Goal: Contribute content: Add original content to the website for others to see

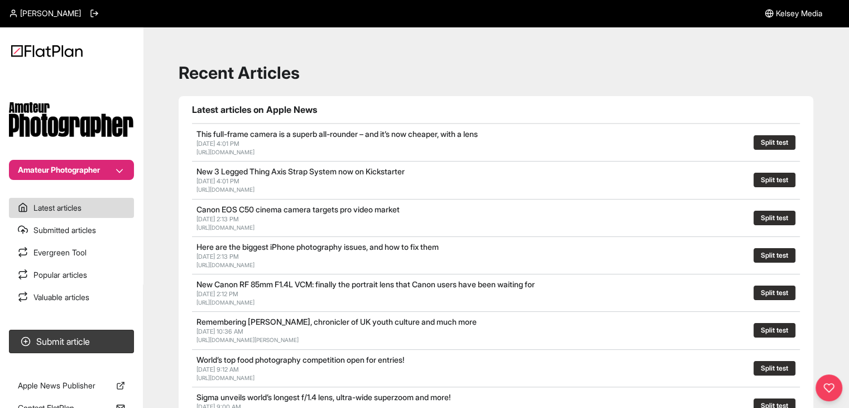
click at [116, 169] on button "Amateur Photographer" at bounding box center [71, 170] width 125 height 20
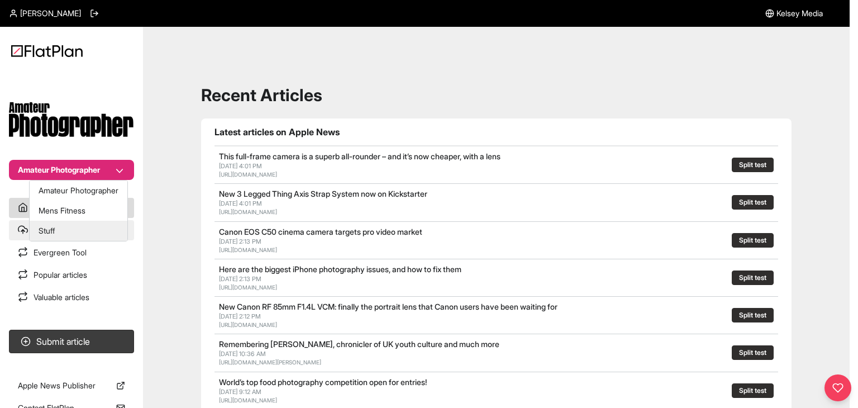
click at [103, 223] on button "Stuff" at bounding box center [79, 231] width 98 height 20
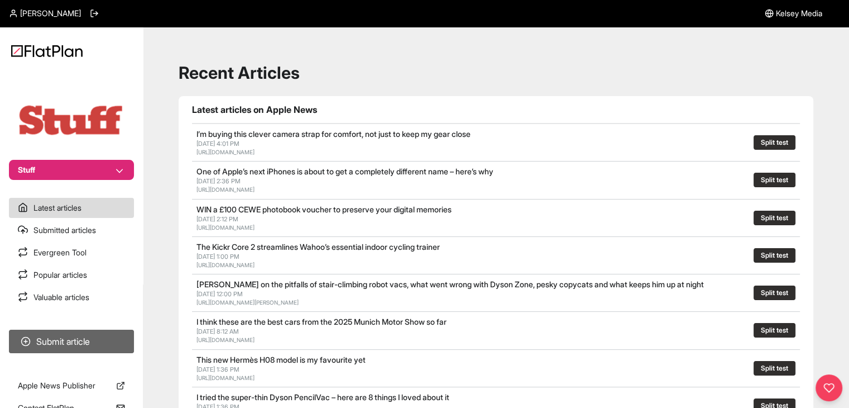
click at [99, 336] on button "Submit article" at bounding box center [71, 340] width 125 height 23
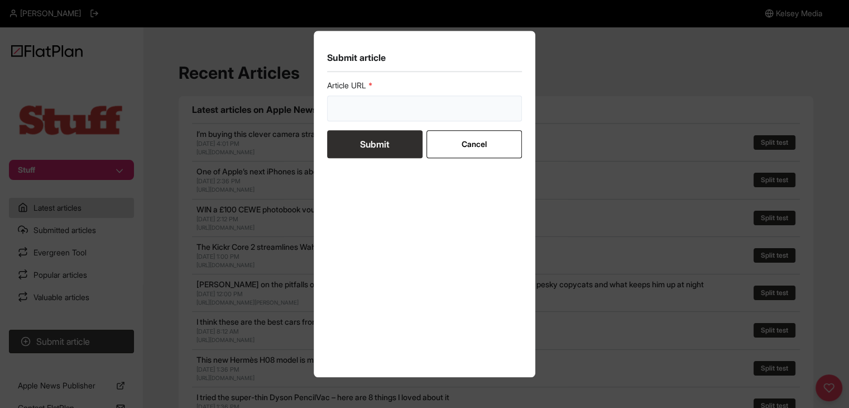
click at [336, 116] on input "url" at bounding box center [424, 108] width 195 height 26
paste input "[URL][DOMAIN_NAME]"
type input "[URL][DOMAIN_NAME]"
click at [364, 145] on button "Submit" at bounding box center [374, 144] width 95 height 28
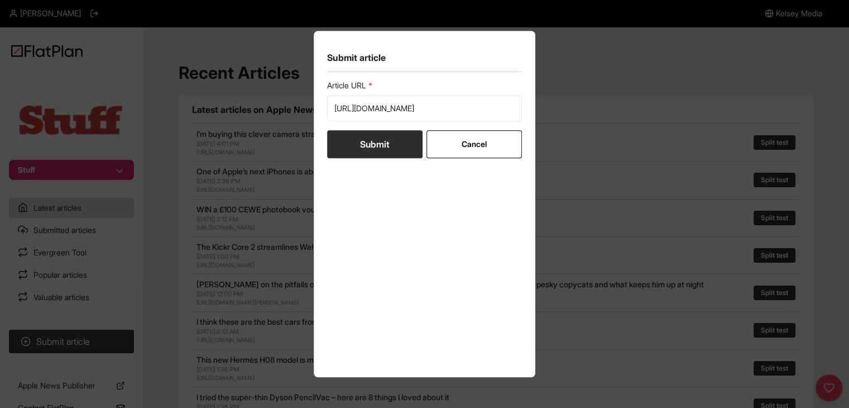
scroll to position [0, 0]
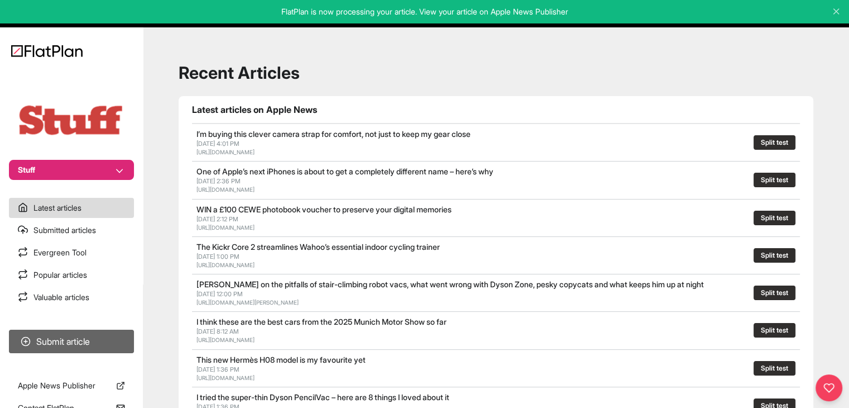
click at [80, 338] on button "Submit article" at bounding box center [71, 340] width 125 height 23
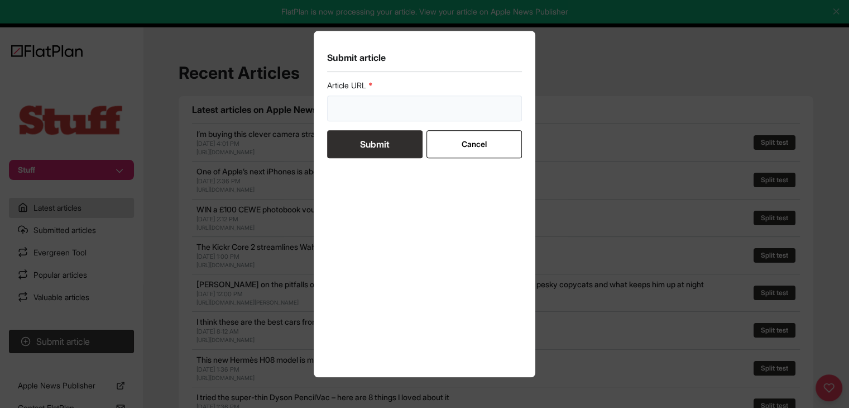
click at [385, 103] on input "url" at bounding box center [424, 108] width 195 height 26
paste input "[URL][DOMAIN_NAME]"
type input "[URL][DOMAIN_NAME]"
click at [392, 134] on button "Submit" at bounding box center [374, 144] width 95 height 28
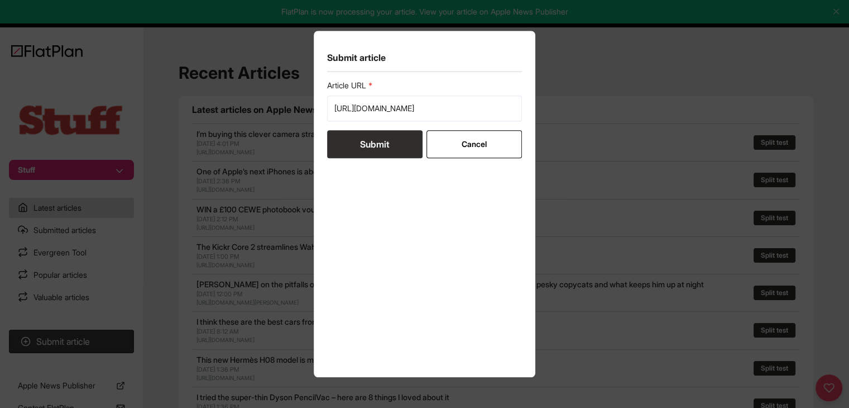
scroll to position [0, 0]
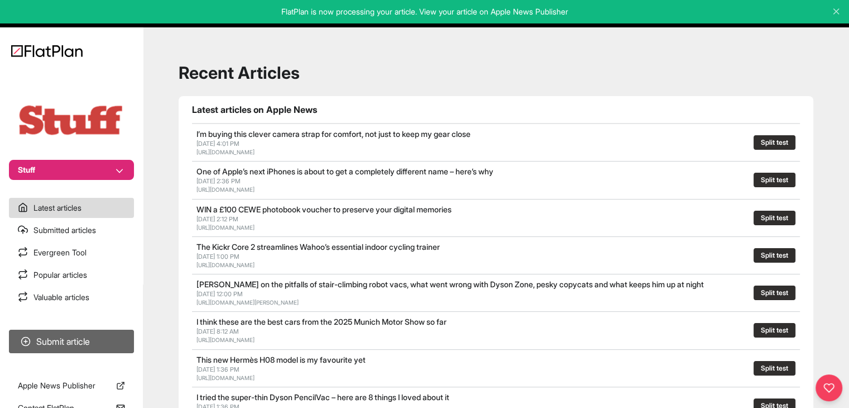
click at [87, 343] on button "Submit article" at bounding box center [71, 340] width 125 height 23
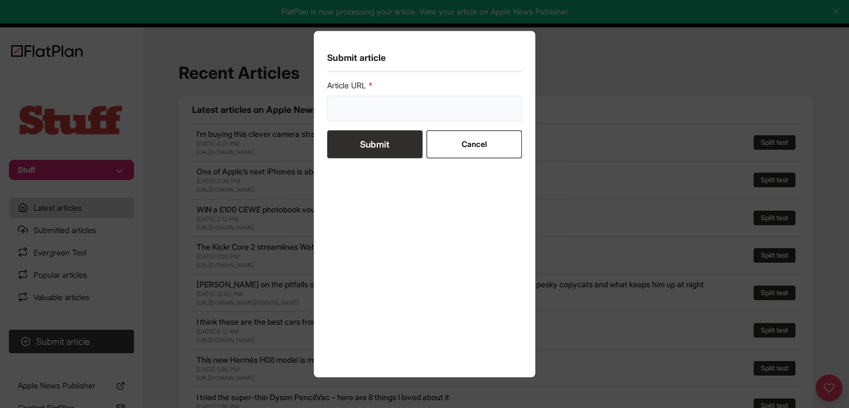
click at [404, 111] on input "url" at bounding box center [424, 108] width 195 height 26
paste input "[URL][DOMAIN_NAME]"
type input "[URL][DOMAIN_NAME]"
click at [394, 142] on button "Submit" at bounding box center [374, 144] width 95 height 28
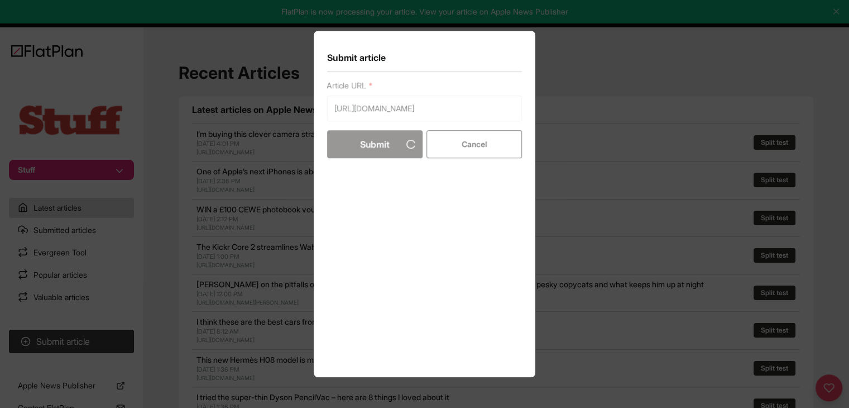
scroll to position [0, 0]
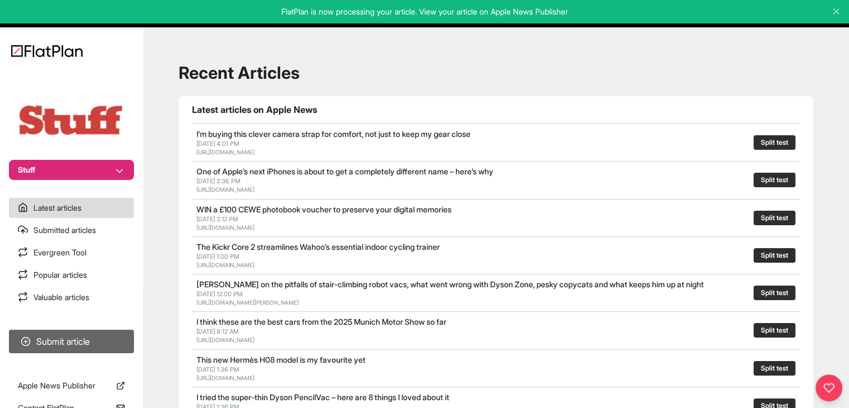
click at [106, 352] on button "Submit article" at bounding box center [71, 340] width 125 height 23
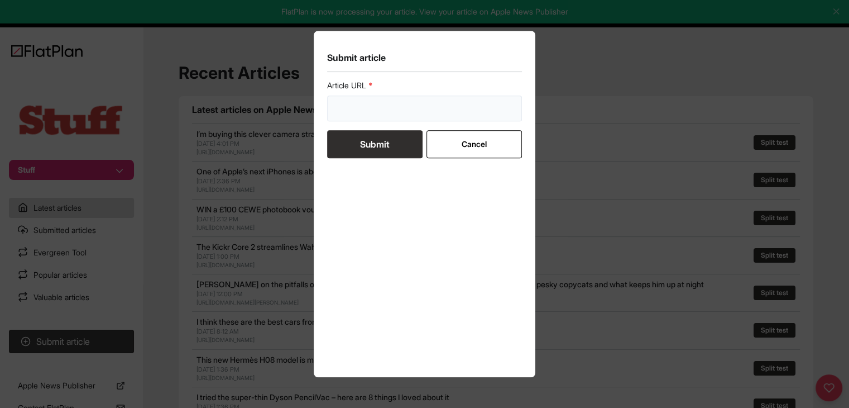
click at [422, 117] on input "url" at bounding box center [424, 108] width 195 height 26
paste input "[URL][DOMAIN_NAME]"
type input "[URL][DOMAIN_NAME]"
click at [399, 138] on button "Submit" at bounding box center [374, 144] width 95 height 28
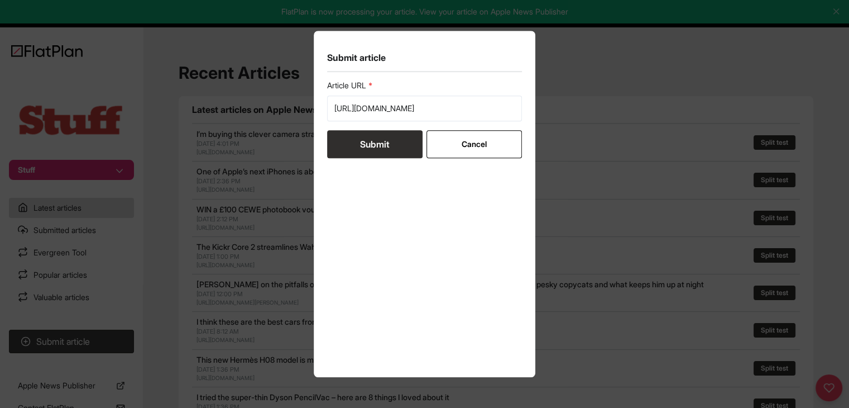
scroll to position [0, 0]
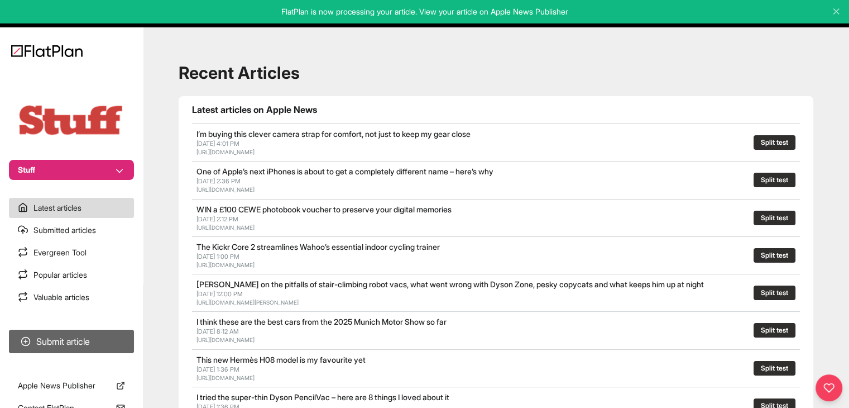
click at [112, 336] on button "Submit article" at bounding box center [71, 340] width 125 height 23
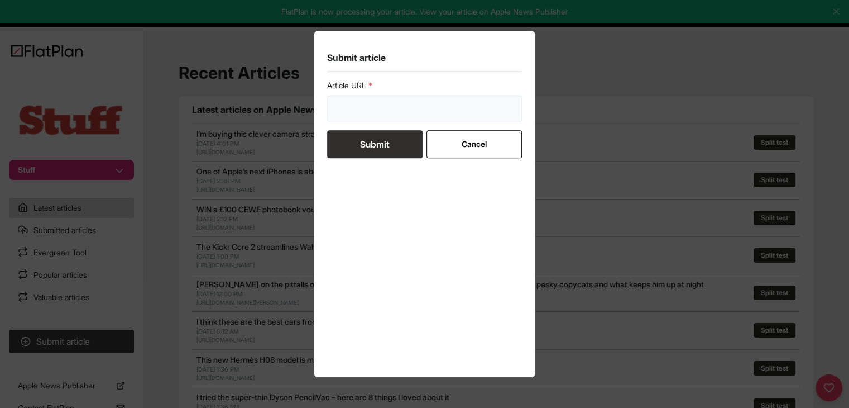
click at [360, 114] on input "url" at bounding box center [424, 108] width 195 height 26
paste input "[URL][DOMAIN_NAME]"
type input "[URL][DOMAIN_NAME]"
click at [366, 146] on button "Submit" at bounding box center [374, 144] width 95 height 28
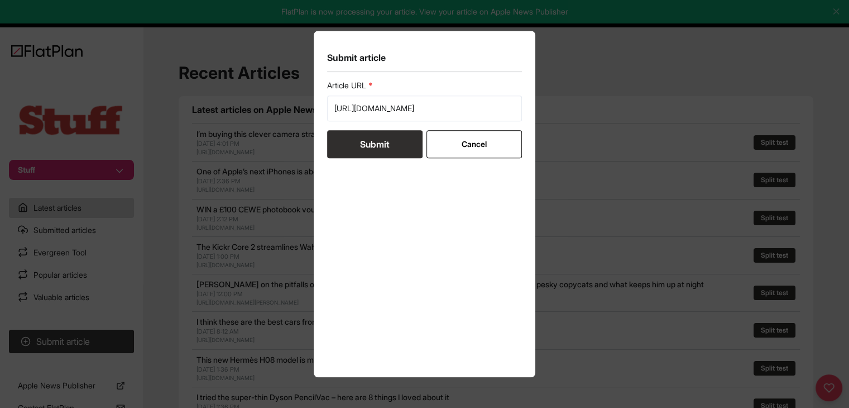
scroll to position [0, 0]
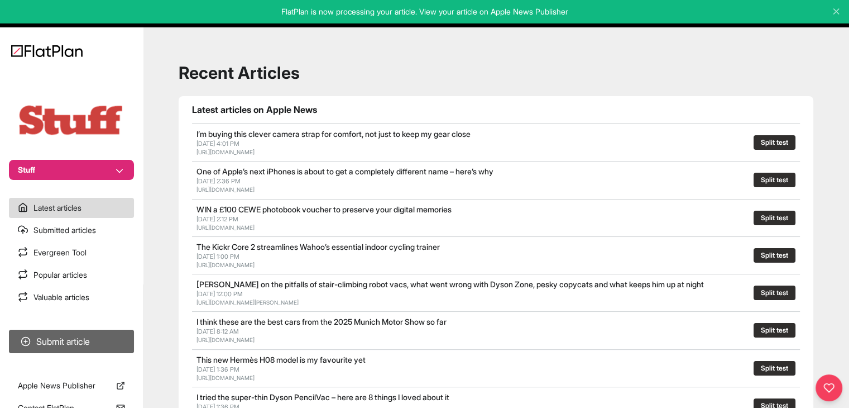
click at [114, 341] on button "Submit article" at bounding box center [71, 340] width 125 height 23
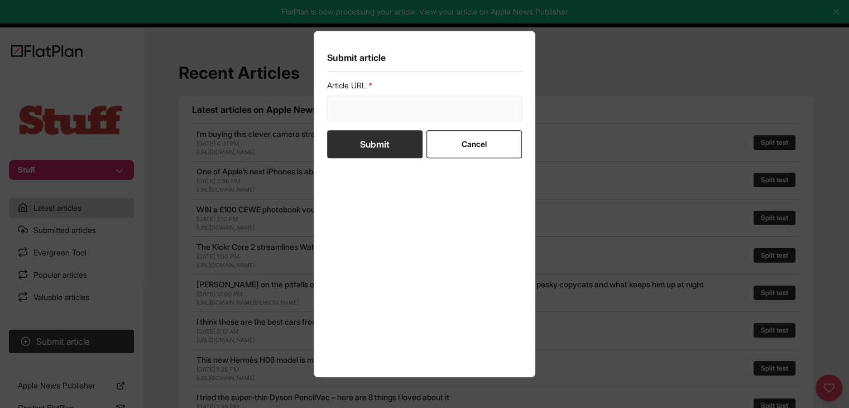
click at [360, 111] on input "url" at bounding box center [424, 108] width 195 height 26
click at [358, 113] on input "url" at bounding box center [424, 108] width 195 height 26
paste input "[URL][DOMAIN_NAME]"
type input "[URL][DOMAIN_NAME]"
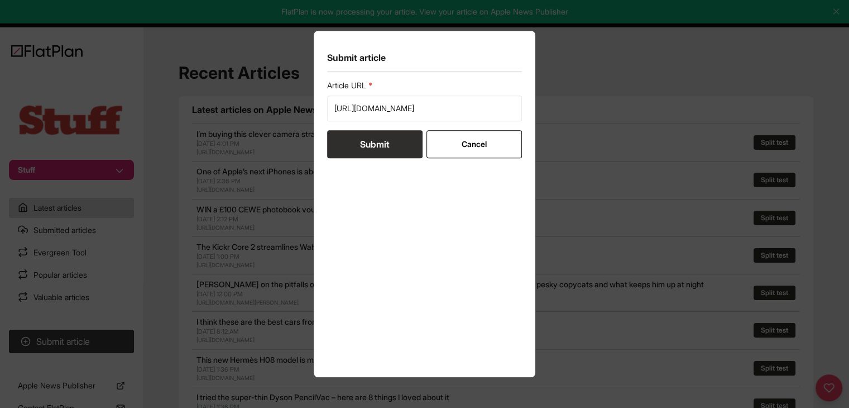
click at [370, 142] on button "Submit" at bounding box center [374, 144] width 95 height 28
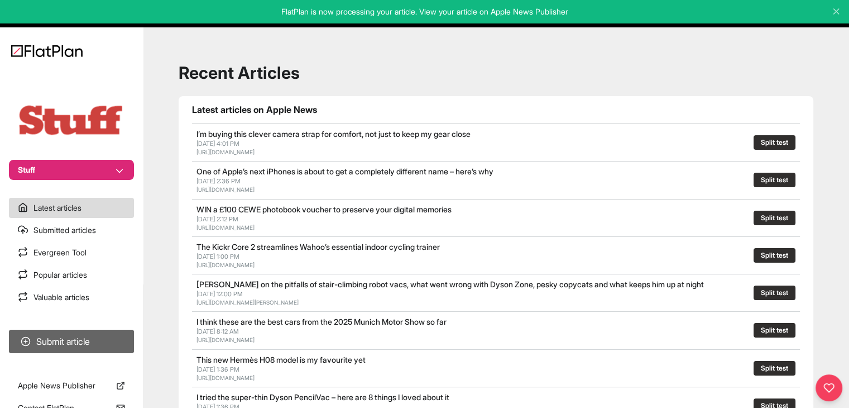
click at [83, 332] on button "Submit article" at bounding box center [71, 340] width 125 height 23
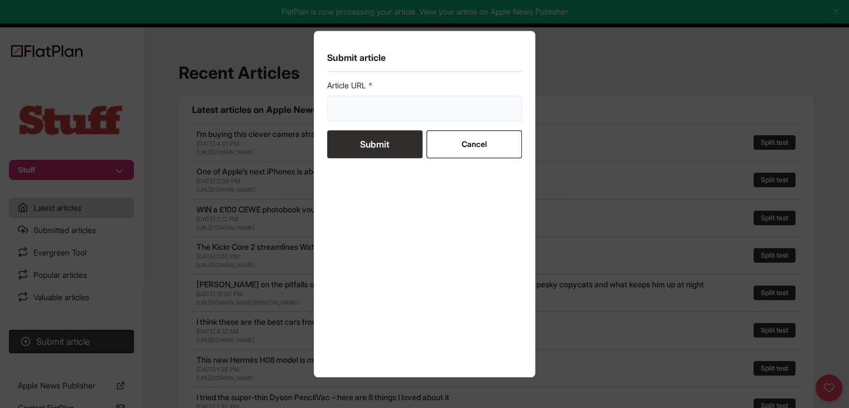
click at [356, 112] on input "url" at bounding box center [424, 108] width 195 height 26
paste input "[URL][DOMAIN_NAME]"
type input "[URL][DOMAIN_NAME]"
click at [359, 147] on button "Submit" at bounding box center [374, 144] width 95 height 28
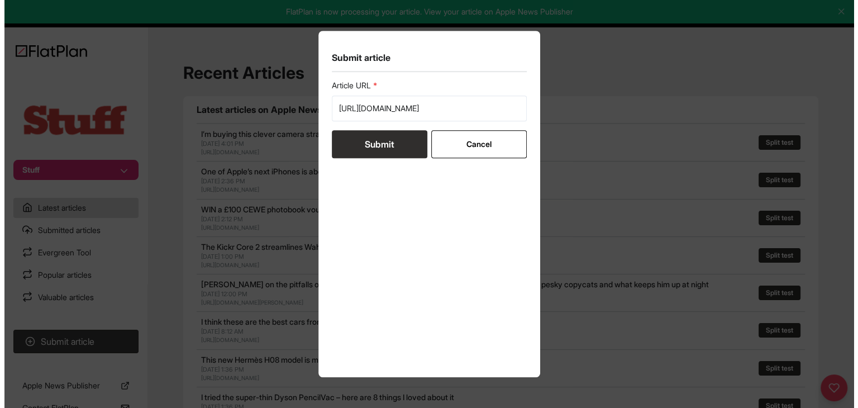
scroll to position [0, 0]
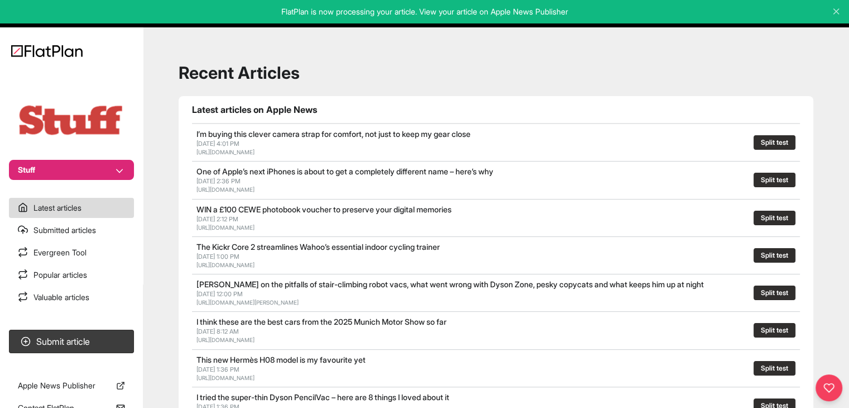
click at [95, 168] on button "Stuff" at bounding box center [71, 170] width 125 height 20
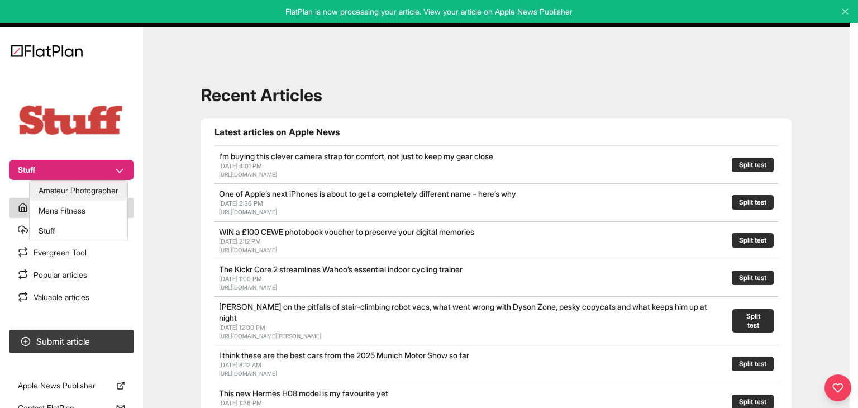
click at [103, 193] on button "Amateur Photographer" at bounding box center [79, 190] width 98 height 20
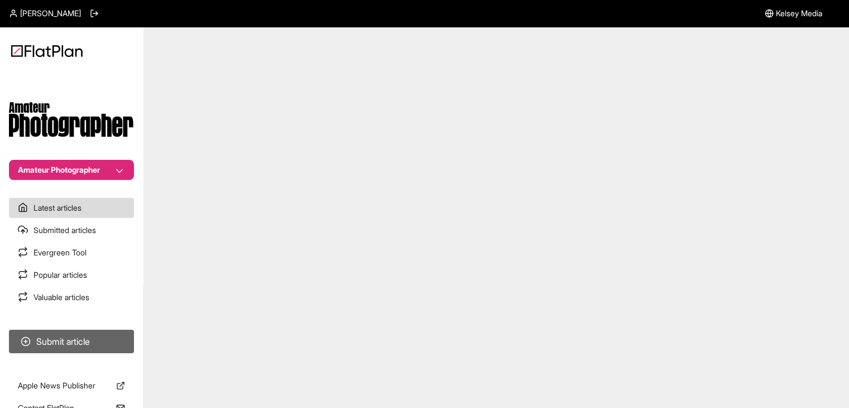
click at [107, 334] on button "Submit article" at bounding box center [71, 340] width 125 height 23
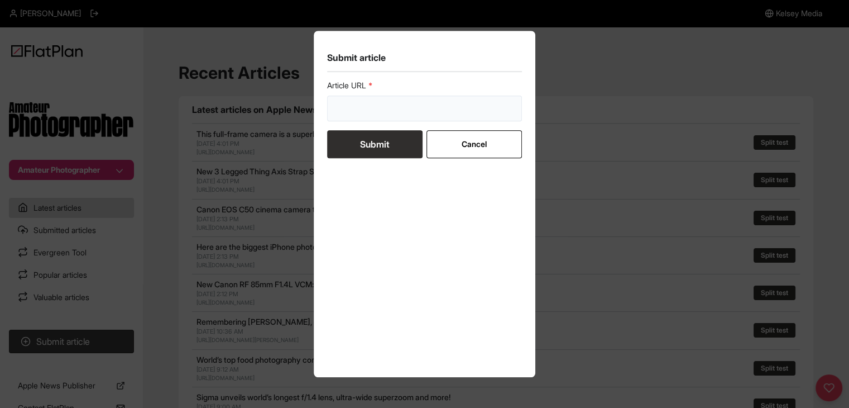
click at [447, 109] on input "url" at bounding box center [424, 108] width 195 height 26
paste input "https://amateurphotographer.com/latest/opinion/the-one-pro-feature-on-my-iphone…"
type input "https://amateurphotographer.com/latest/opinion/the-one-pro-feature-on-my-iphone…"
click at [394, 138] on button "Submit" at bounding box center [374, 144] width 95 height 28
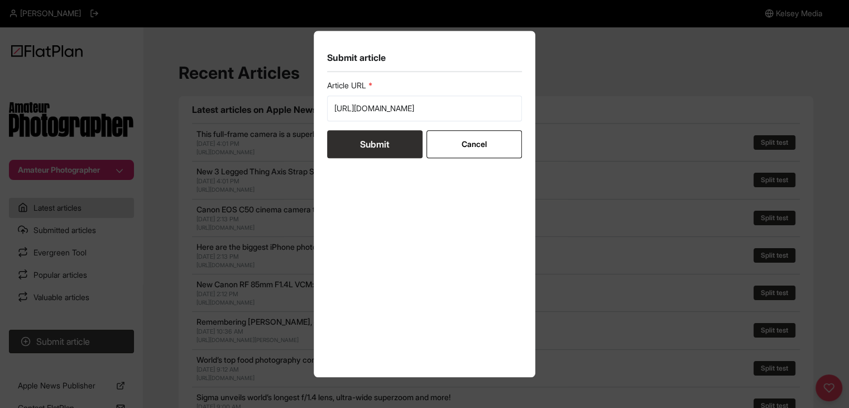
scroll to position [0, 0]
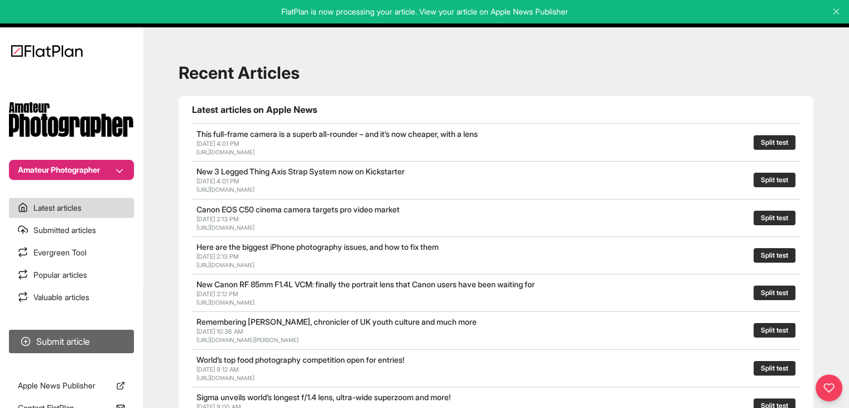
click at [127, 333] on button "Submit article" at bounding box center [71, 340] width 125 height 23
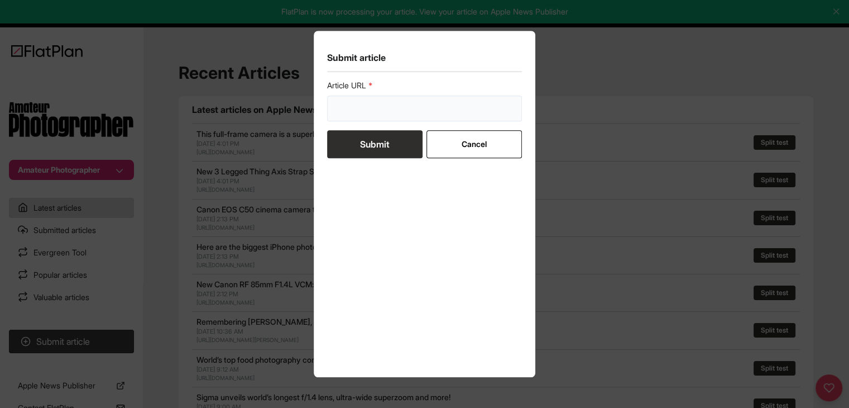
click at [366, 108] on input "url" at bounding box center [424, 108] width 195 height 26
paste input "https://amateurphotographer.com/technique/iphone-photography-tips/"
type input "https://amateurphotographer.com/technique/iphone-photography-tips/"
click at [371, 144] on button "Submit" at bounding box center [374, 144] width 95 height 28
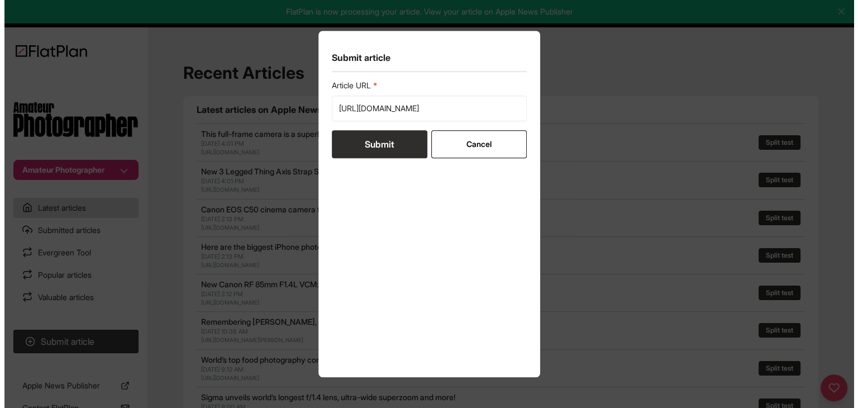
scroll to position [0, 0]
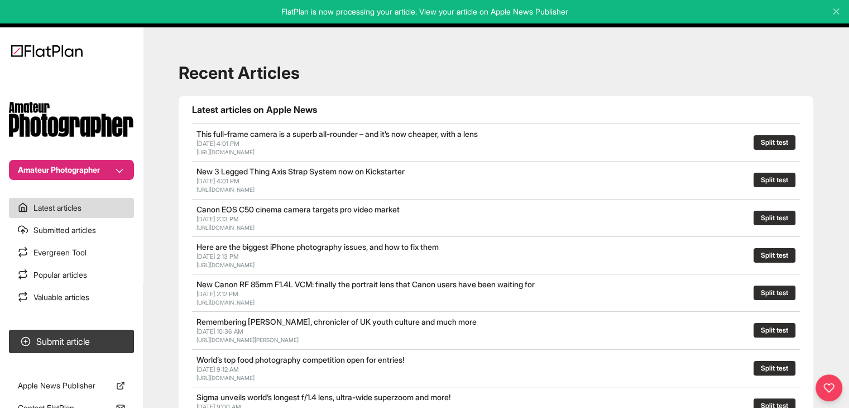
click at [139, 180] on nav "Amateur Photographer Latest articles Submitted articles Evergreen Tool Popular …" at bounding box center [71, 204] width 143 height 408
click at [85, 157] on section "Amateur Photographer" at bounding box center [71, 124] width 143 height 109
click at [85, 168] on button "Amateur Photographer" at bounding box center [71, 170] width 125 height 20
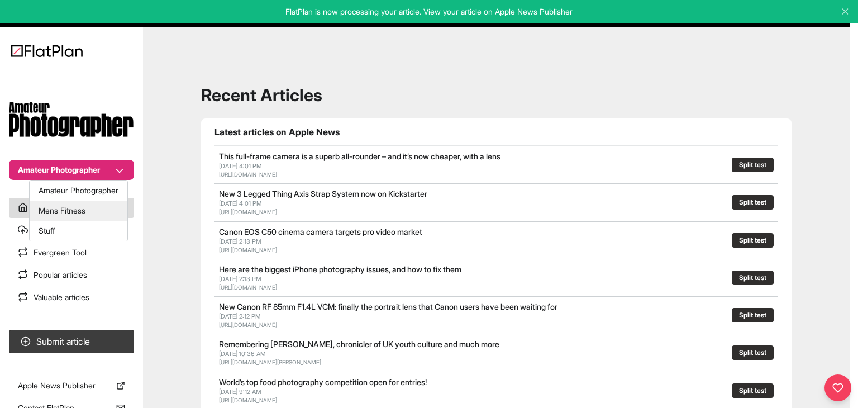
click at [82, 209] on button "Mens Fitness" at bounding box center [79, 210] width 98 height 20
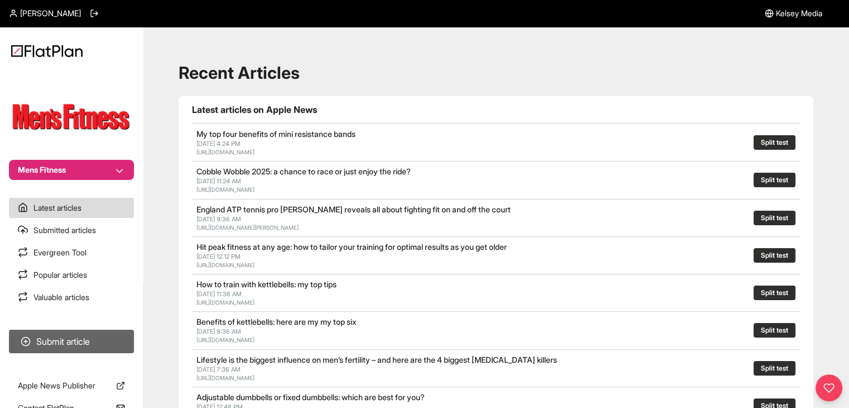
click at [99, 337] on button "Submit article" at bounding box center [71, 340] width 125 height 23
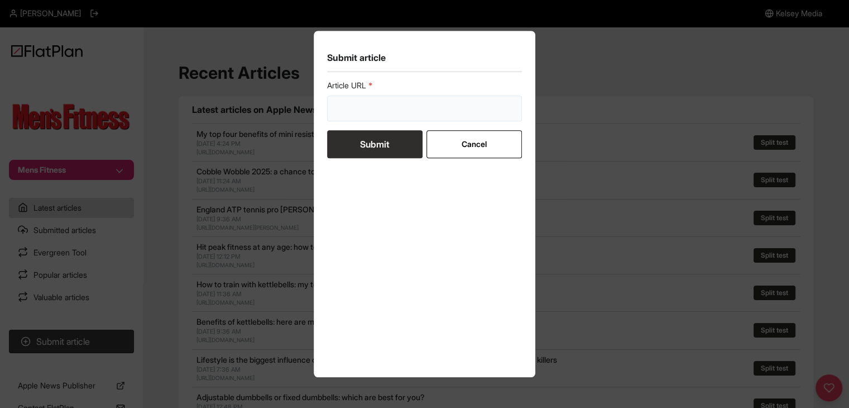
click at [348, 114] on input "url" at bounding box center [424, 108] width 195 height 26
paste input "https://mensfitness.co.uk/features/strength-training-for-seniors/"
type input "https://mensfitness.co.uk/features/strength-training-for-seniors/"
click at [354, 150] on button "Submit" at bounding box center [374, 144] width 95 height 28
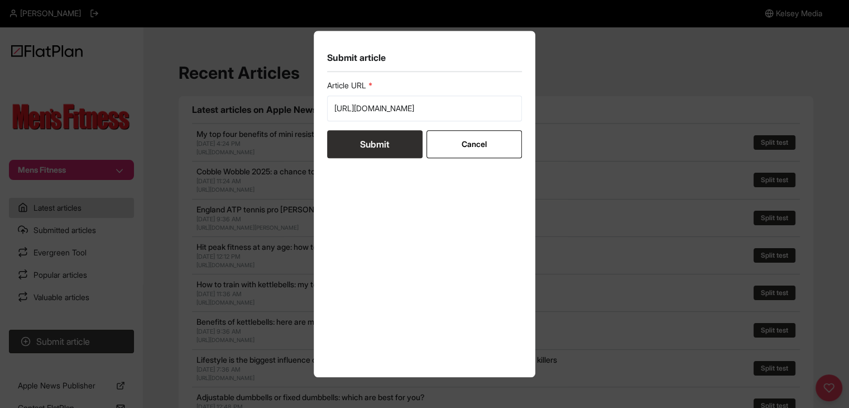
scroll to position [0, 0]
